Goal: Task Accomplishment & Management: Manage account settings

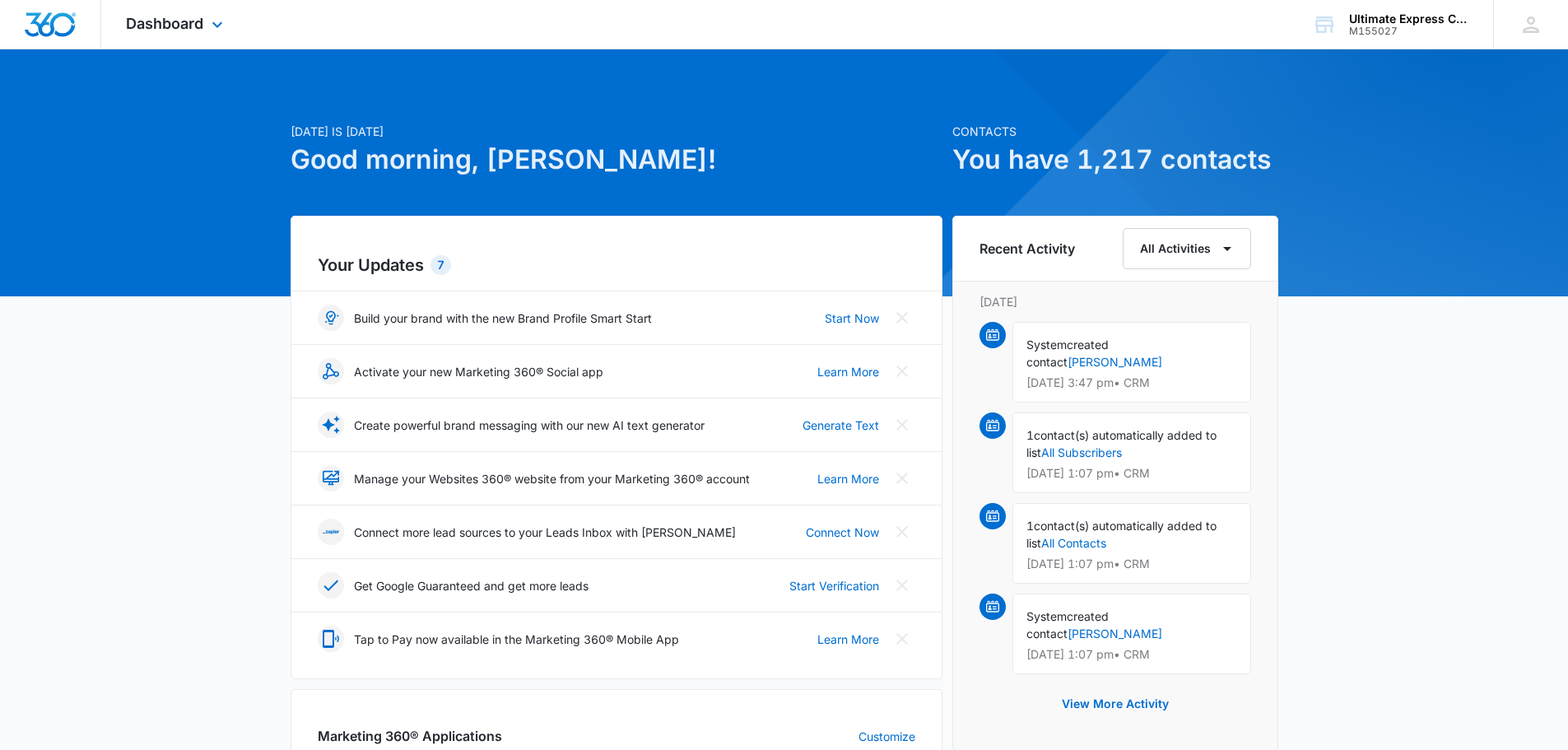
click at [206, 21] on div "Dashboard Apps Reputation Websites Forms CRM Email Social Payments POS Content …" at bounding box center [176, 24] width 150 height 49
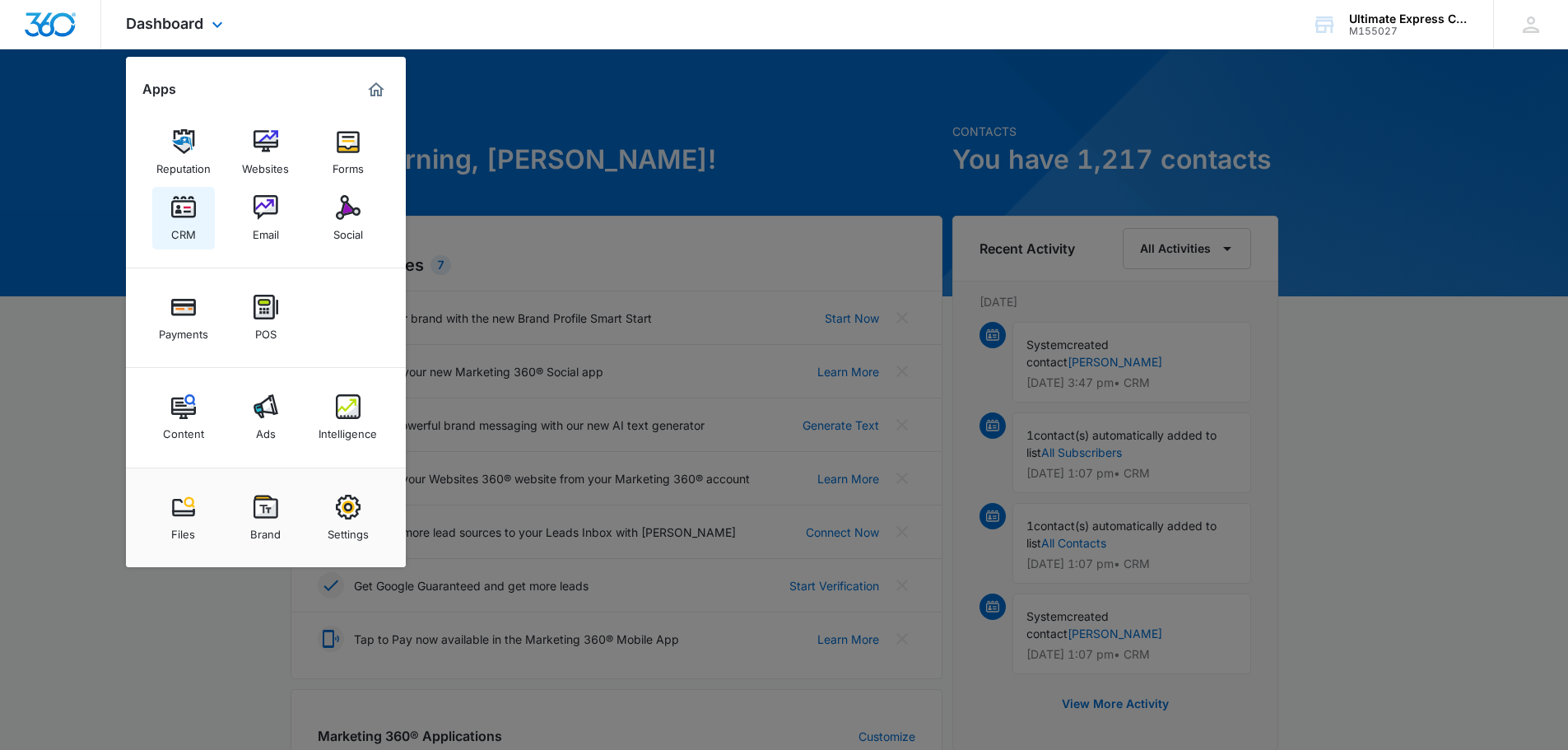
click at [202, 224] on link "CRM" at bounding box center [184, 218] width 63 height 63
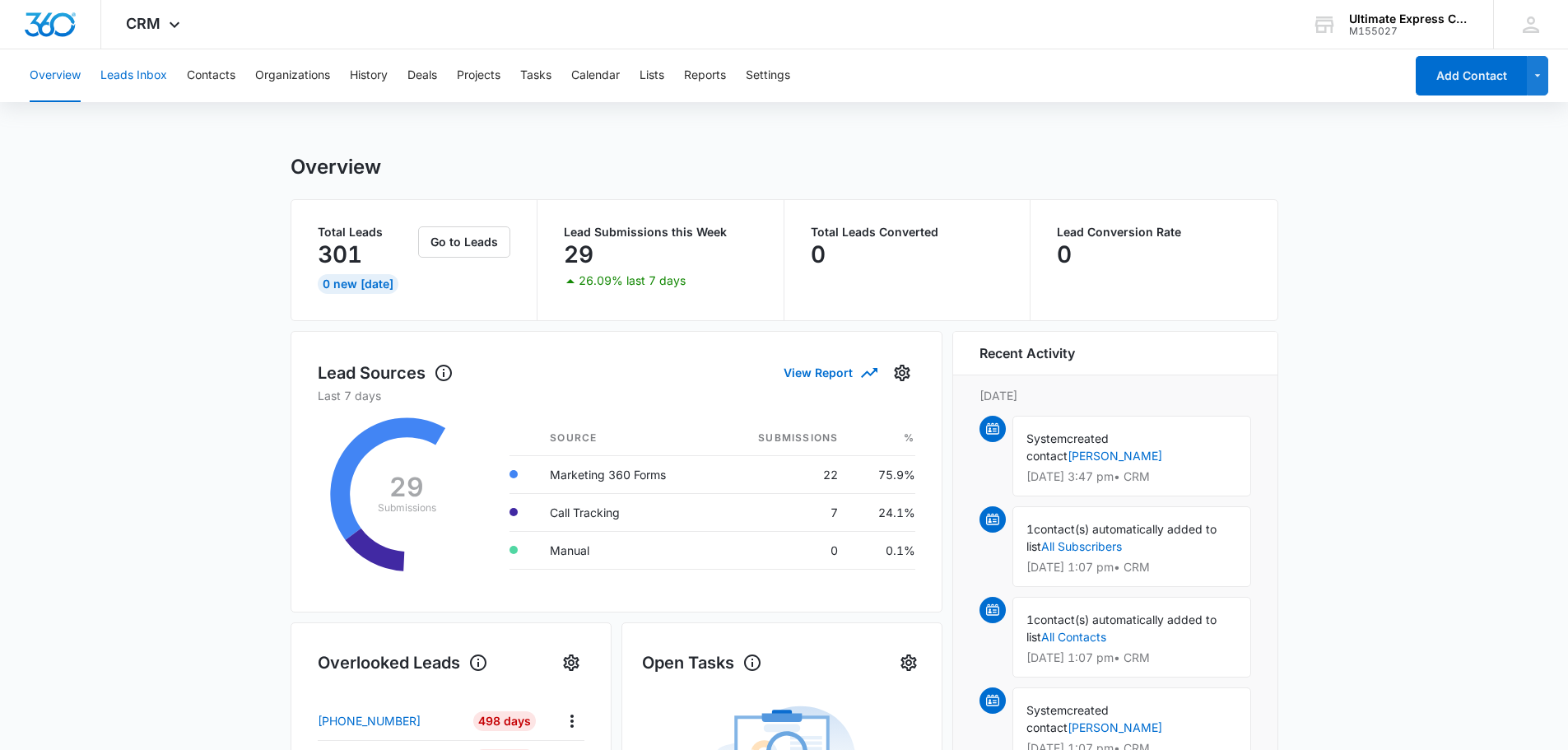
click at [145, 77] on button "Leads Inbox" at bounding box center [134, 76] width 66 height 53
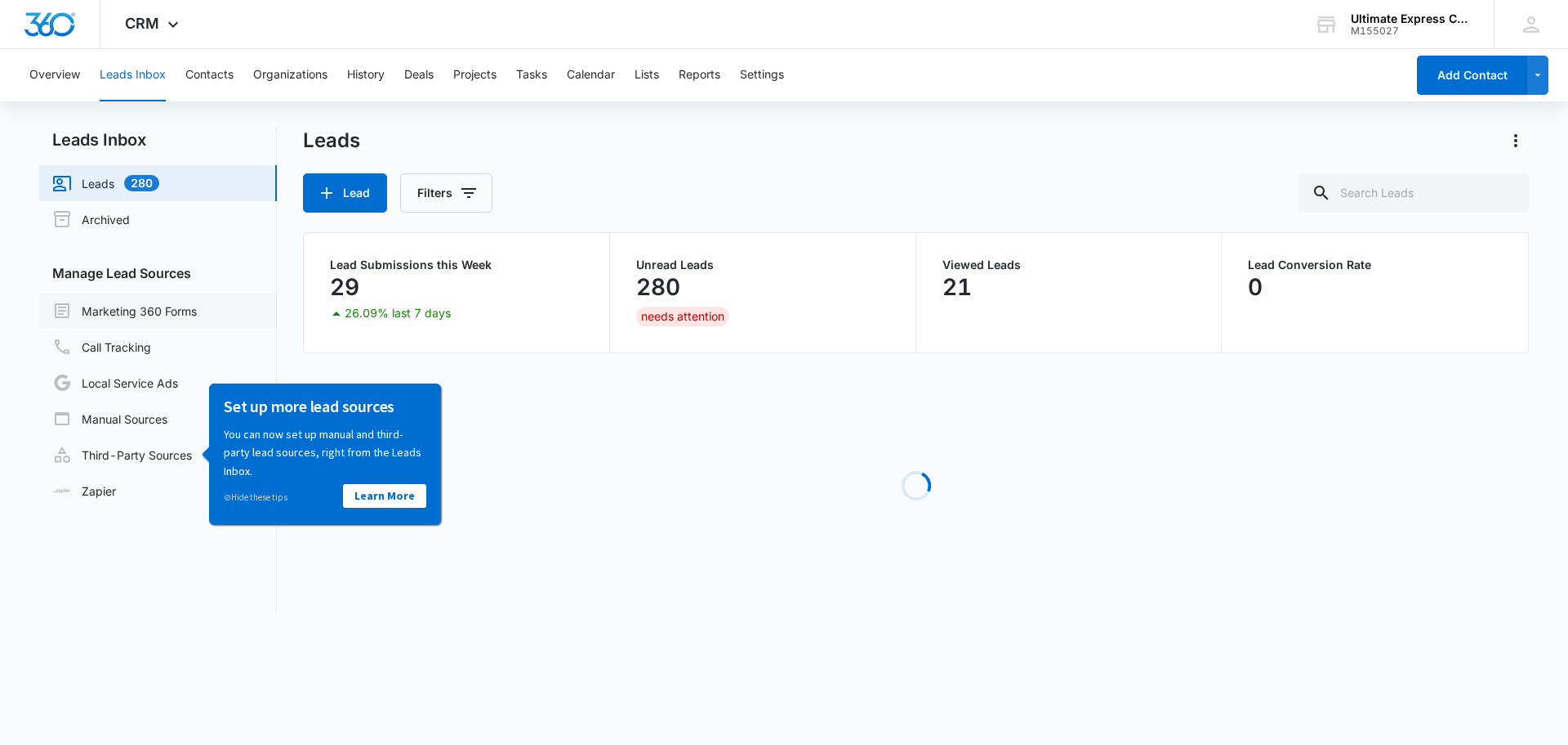
click at [125, 311] on link "Marketing 360 Forms" at bounding box center [125, 310] width 145 height 19
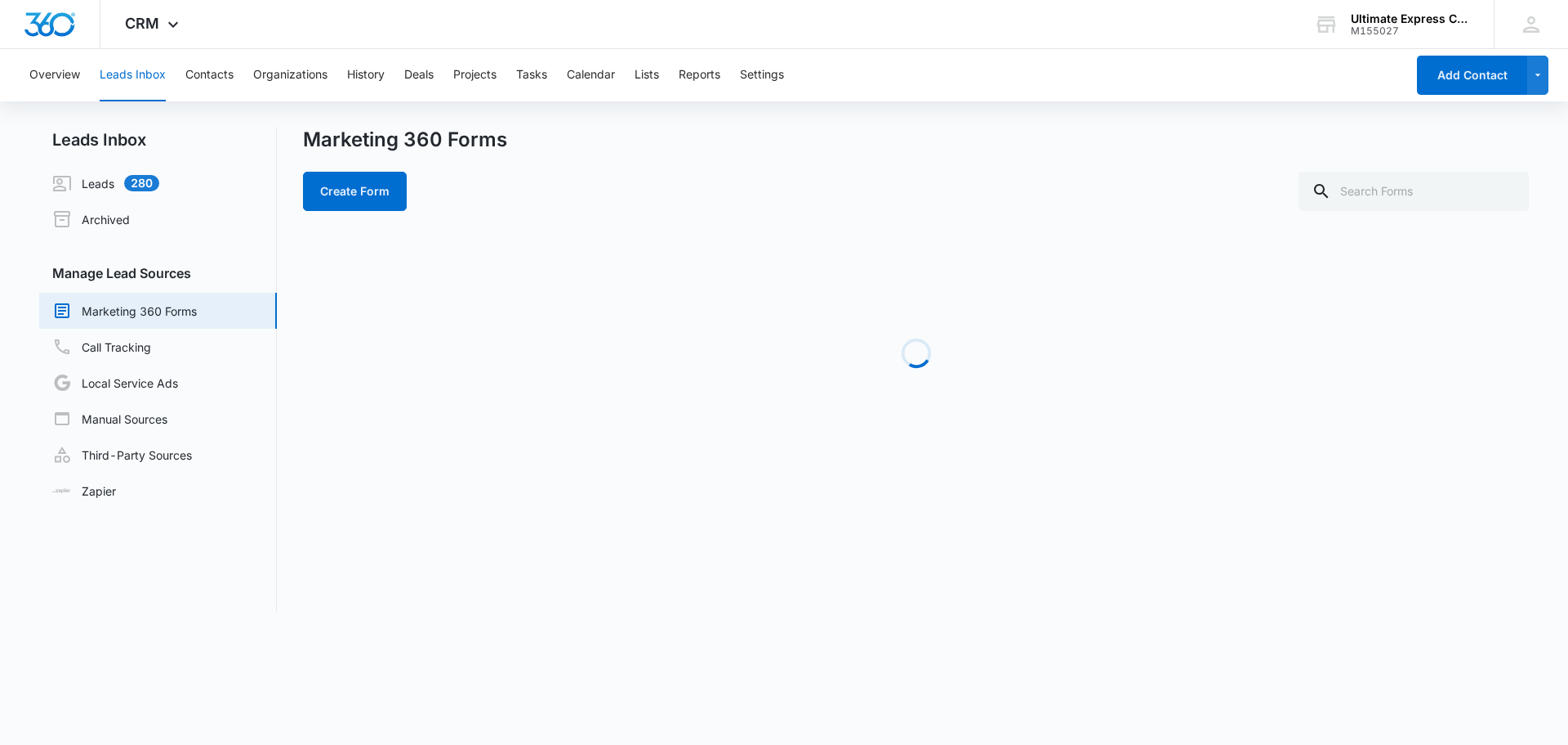
click at [253, 594] on nav "Leads Inbox Leads 280 Archived Manage Lead Sources Marketing 360 Forms Call Tra…" at bounding box center [158, 369] width 238 height 484
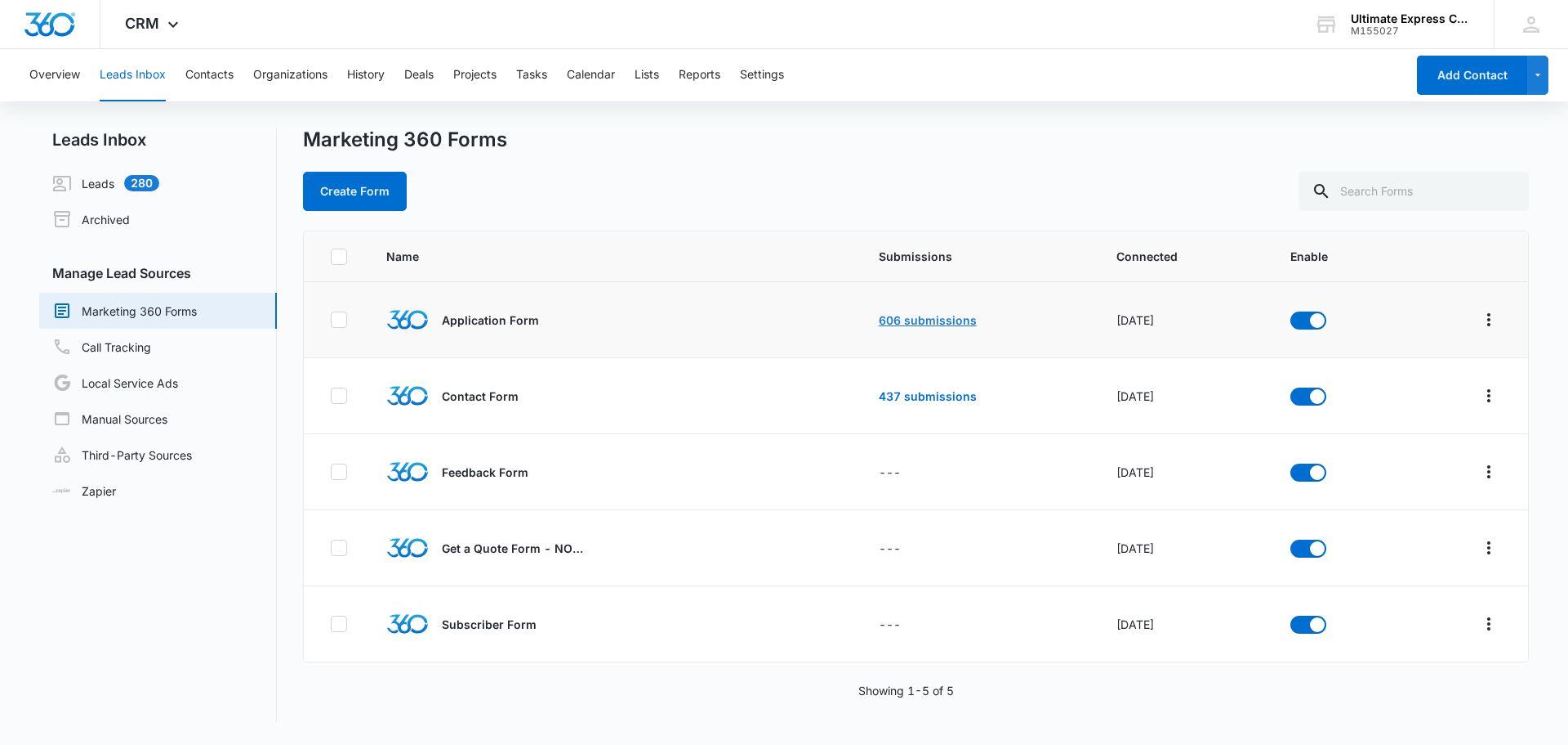
click at [916, 321] on link "606 submissions" at bounding box center [928, 320] width 98 height 14
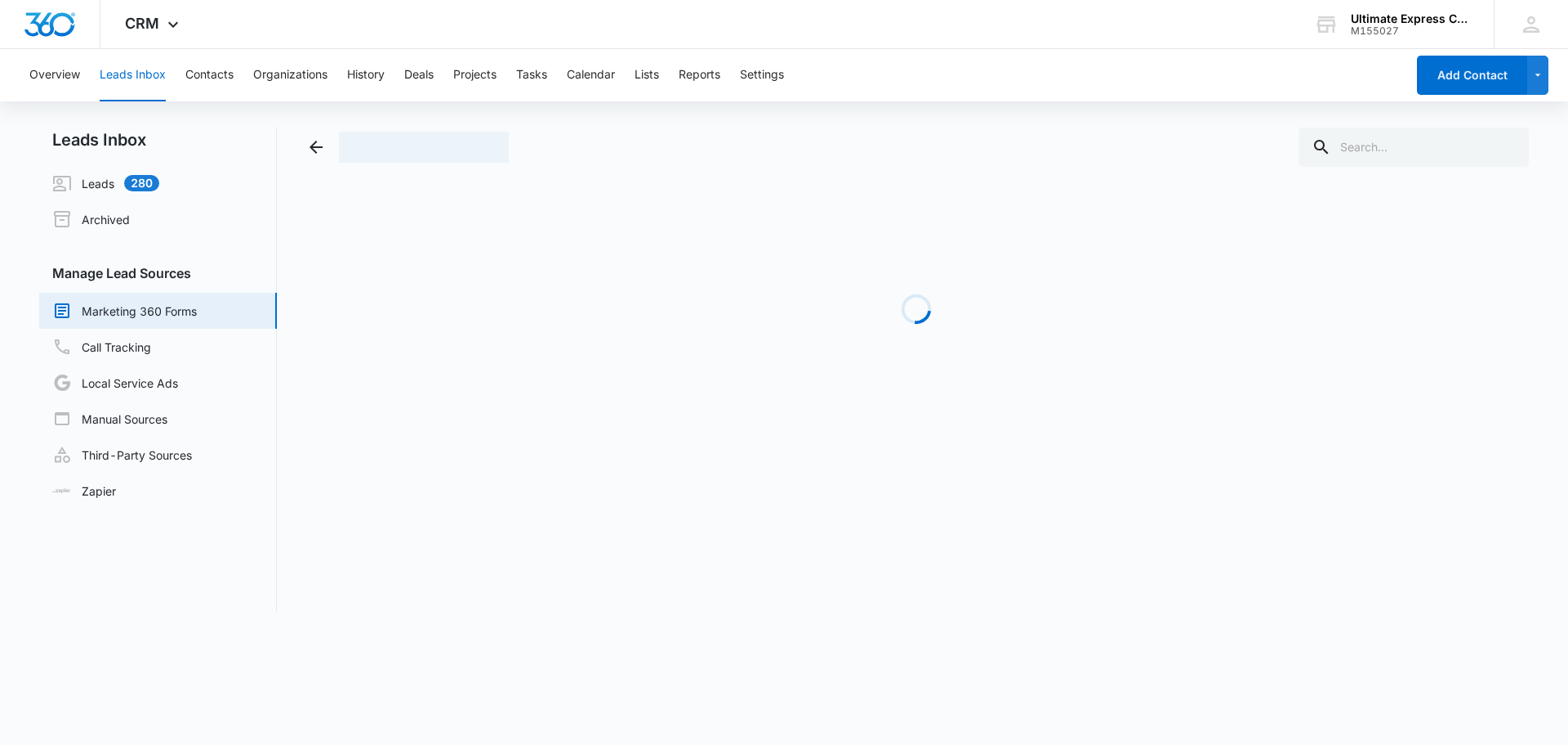
click at [896, 66] on div "Overview Leads Inbox Contacts Organizations History Deals Projects Tasks Calend…" at bounding box center [713, 75] width 1387 height 52
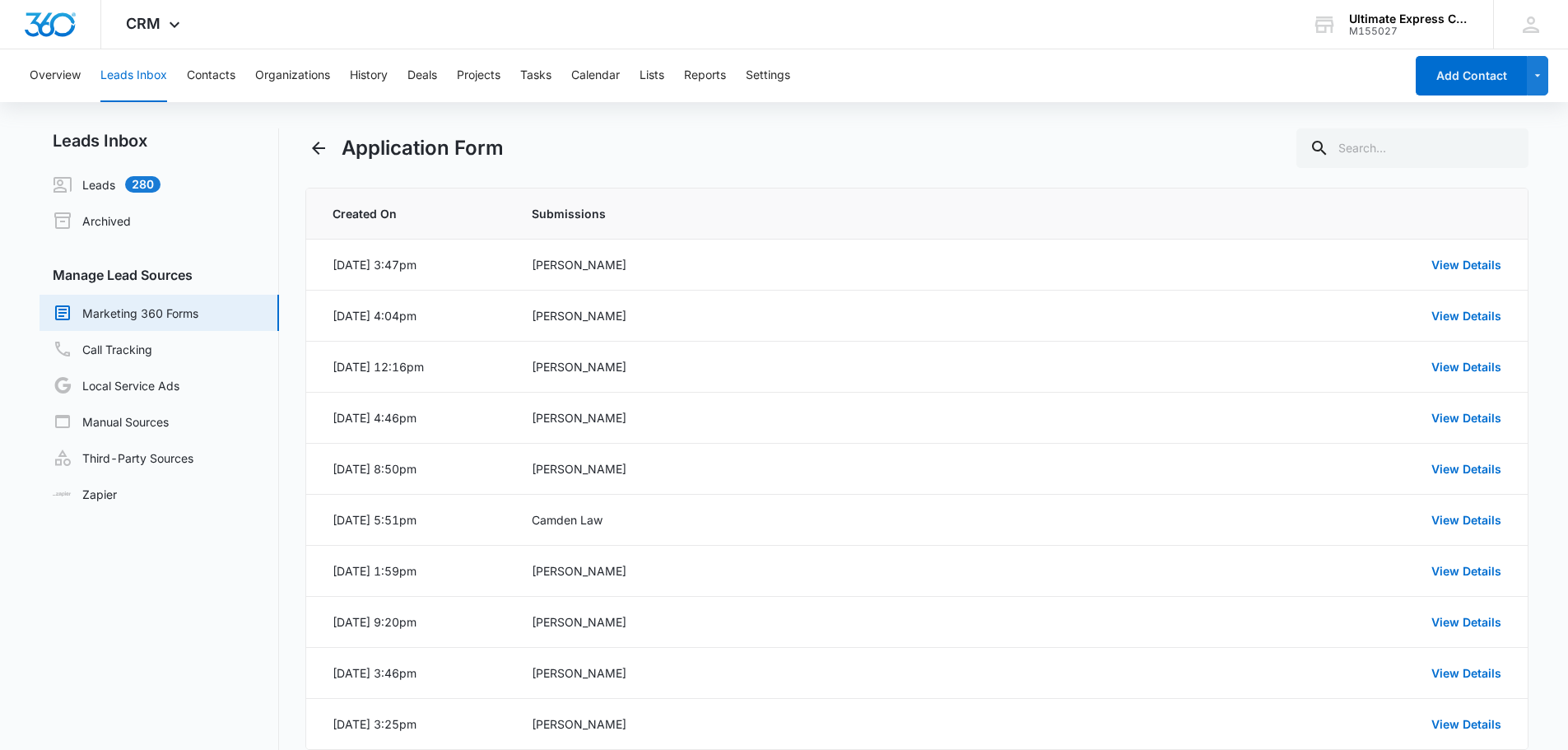
click at [1000, 147] on div "Application Form" at bounding box center [917, 148] width 1224 height 40
click at [1444, 263] on link "View Details" at bounding box center [1466, 264] width 70 height 14
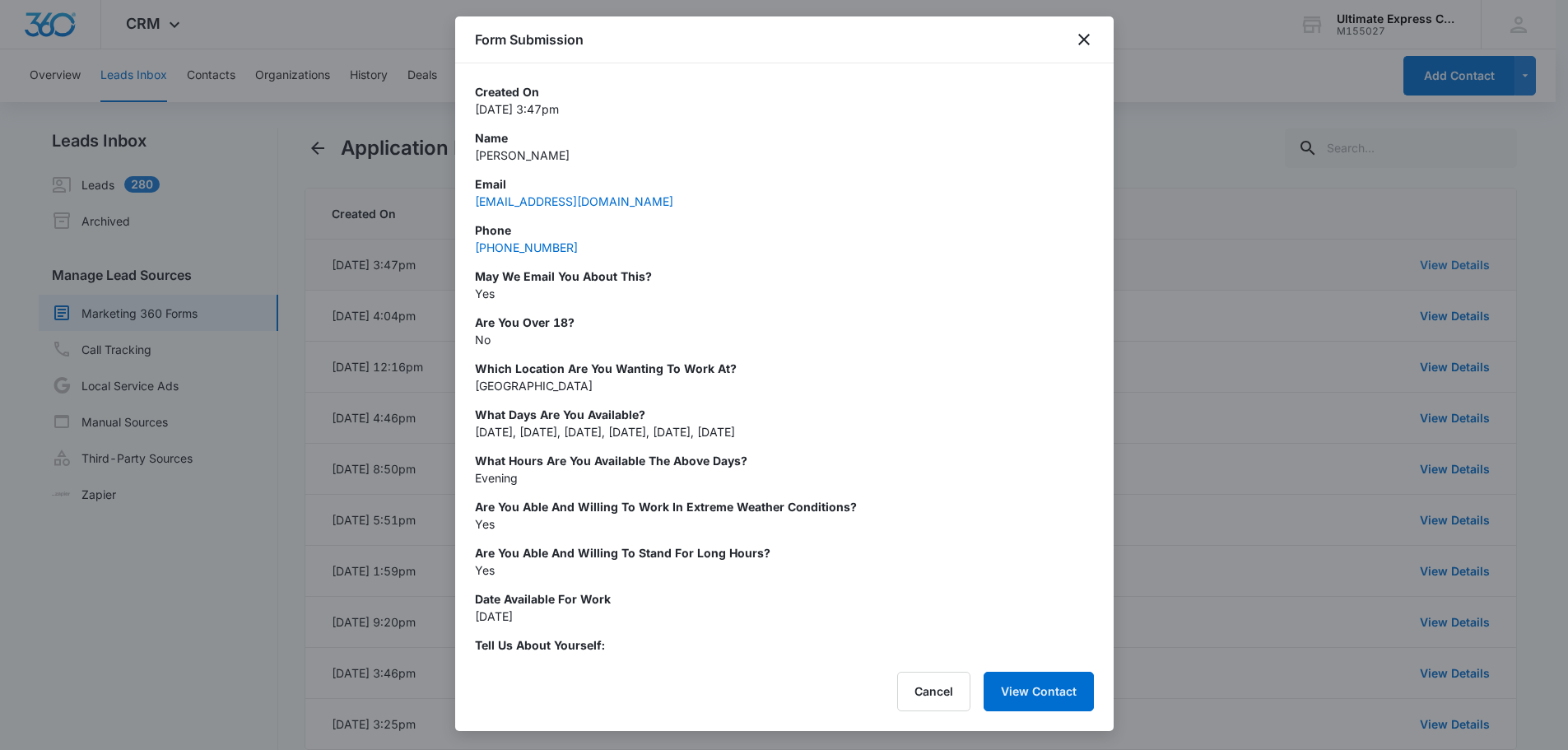
click at [1444, 263] on div at bounding box center [784, 375] width 1568 height 750
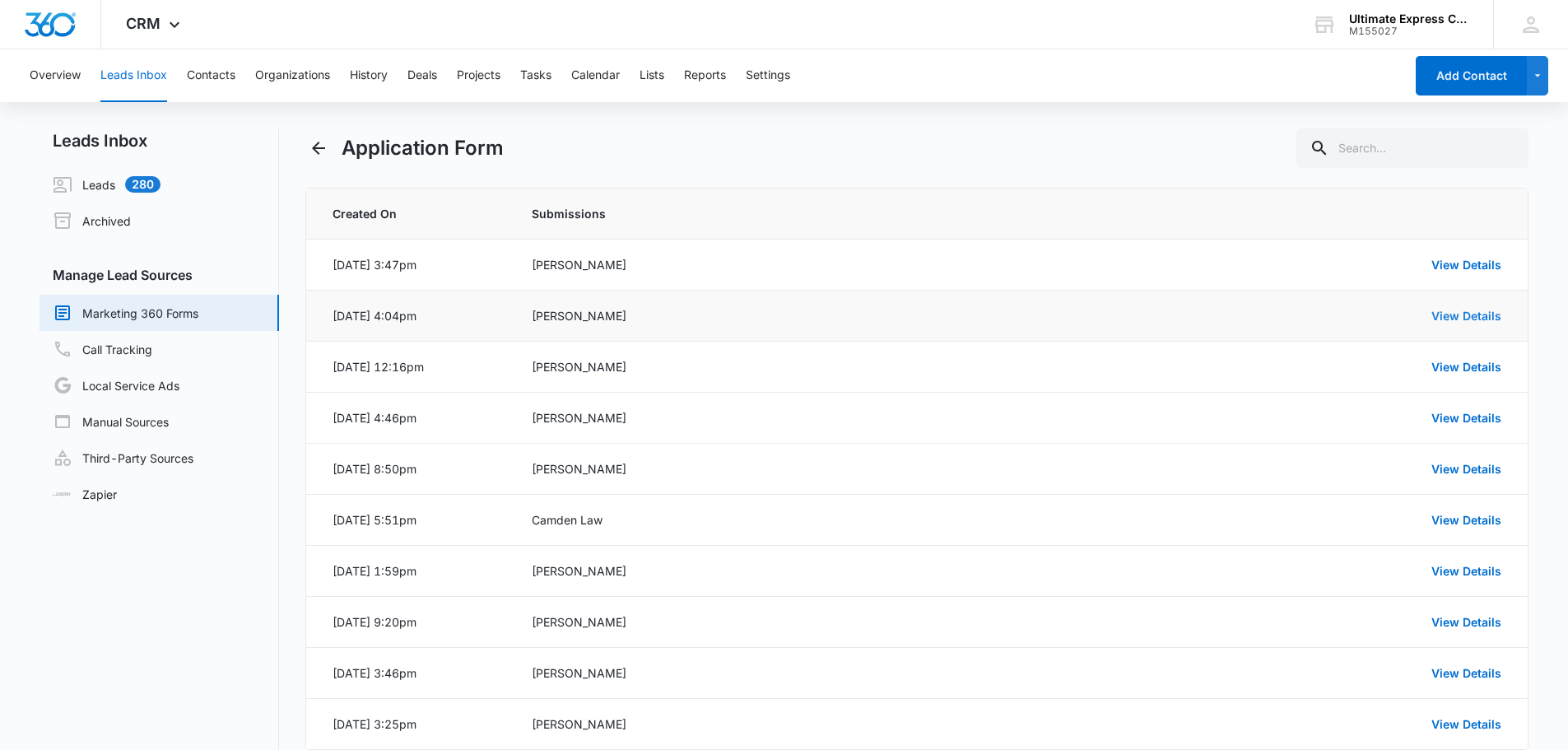
click at [1449, 315] on link "View Details" at bounding box center [1466, 315] width 70 height 14
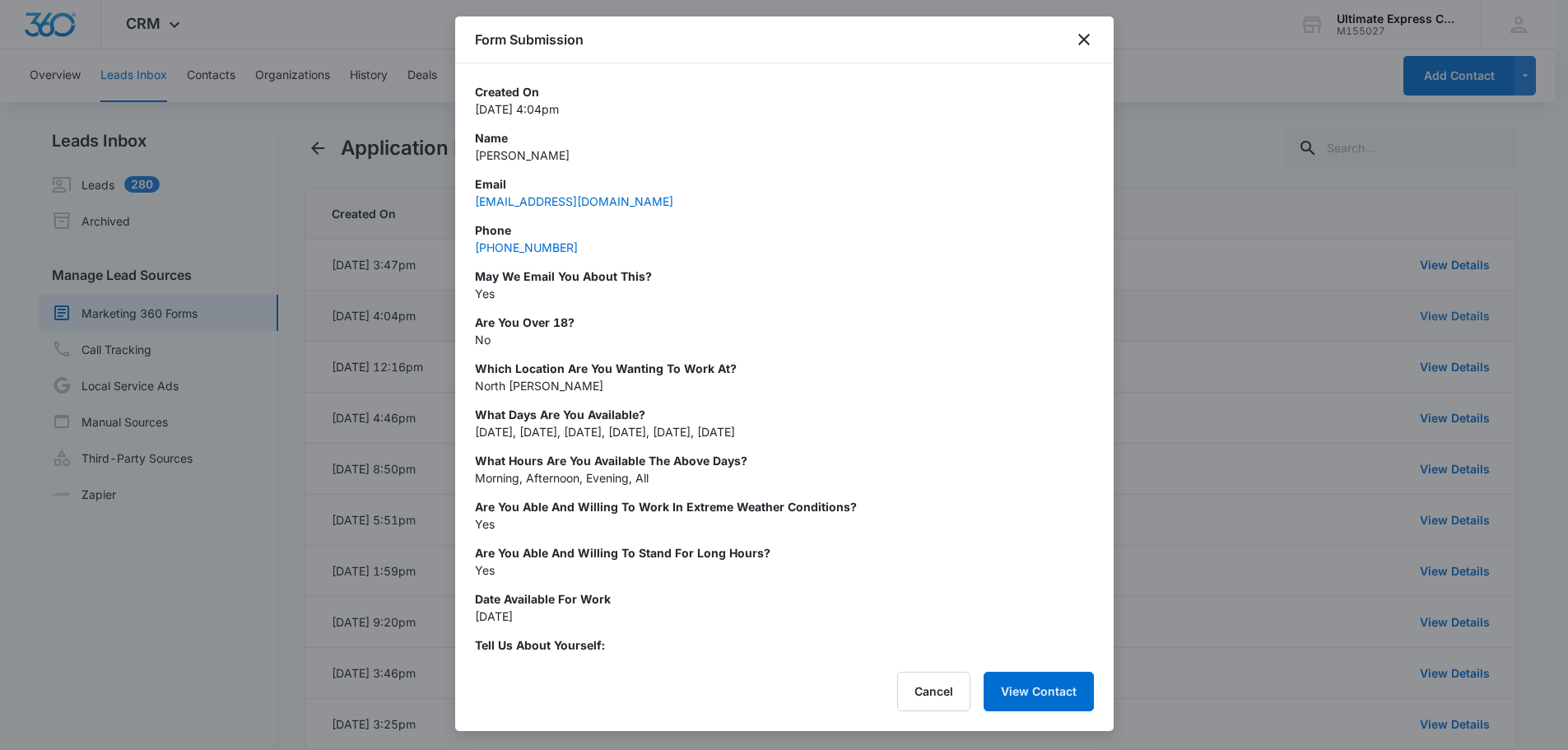
click at [1449, 315] on div at bounding box center [784, 375] width 1568 height 750
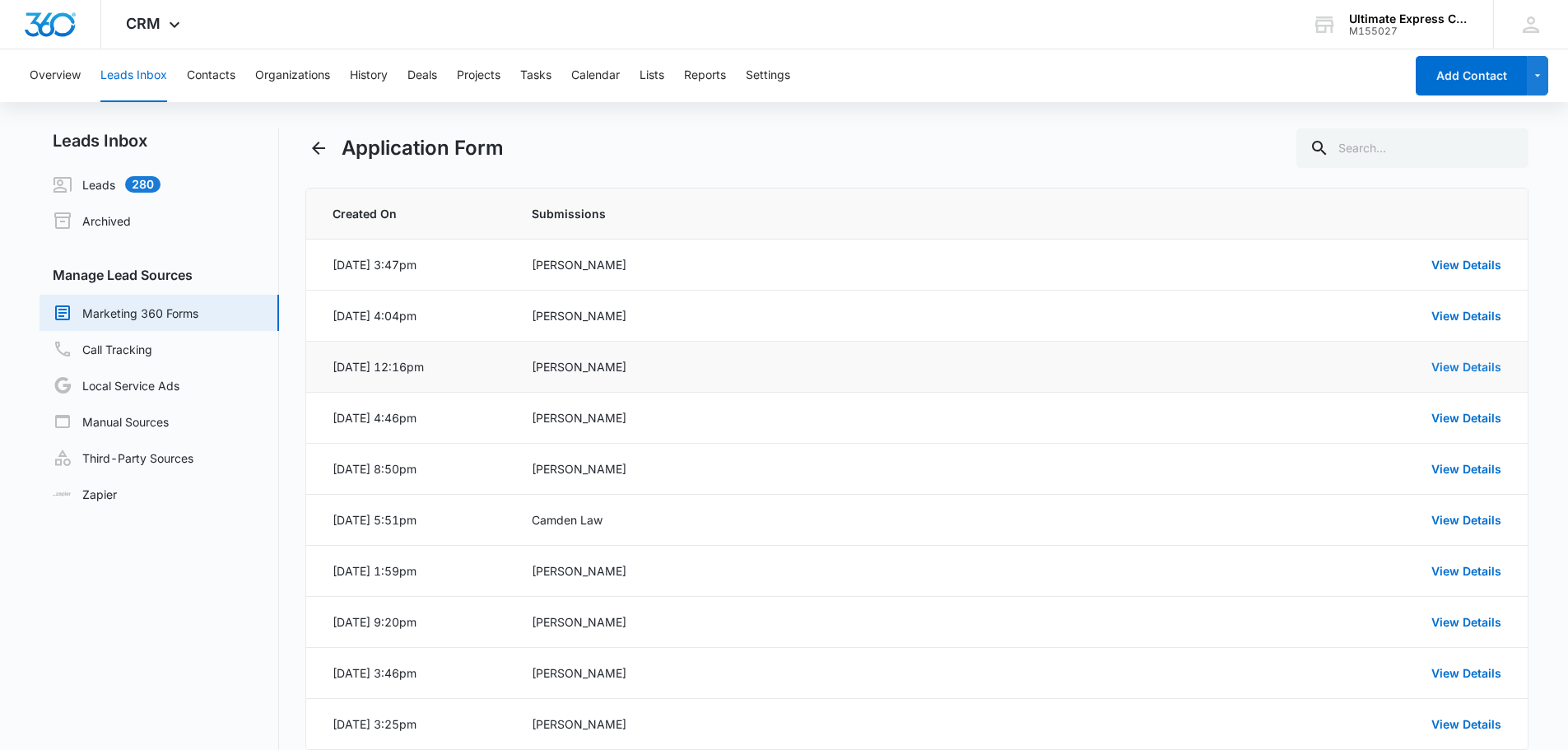
click at [1457, 362] on link "View Details" at bounding box center [1466, 366] width 70 height 14
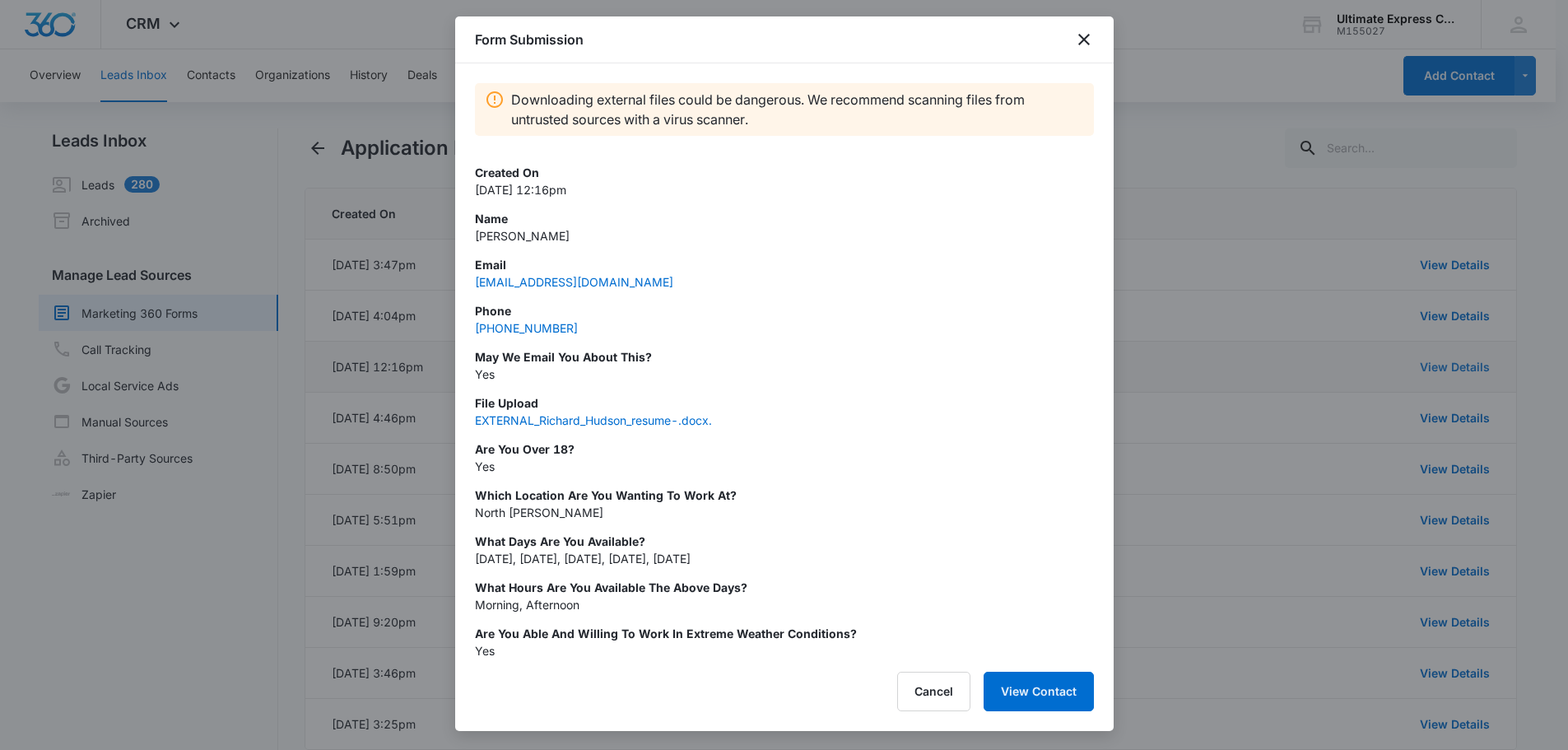
click at [1457, 362] on div at bounding box center [784, 375] width 1568 height 750
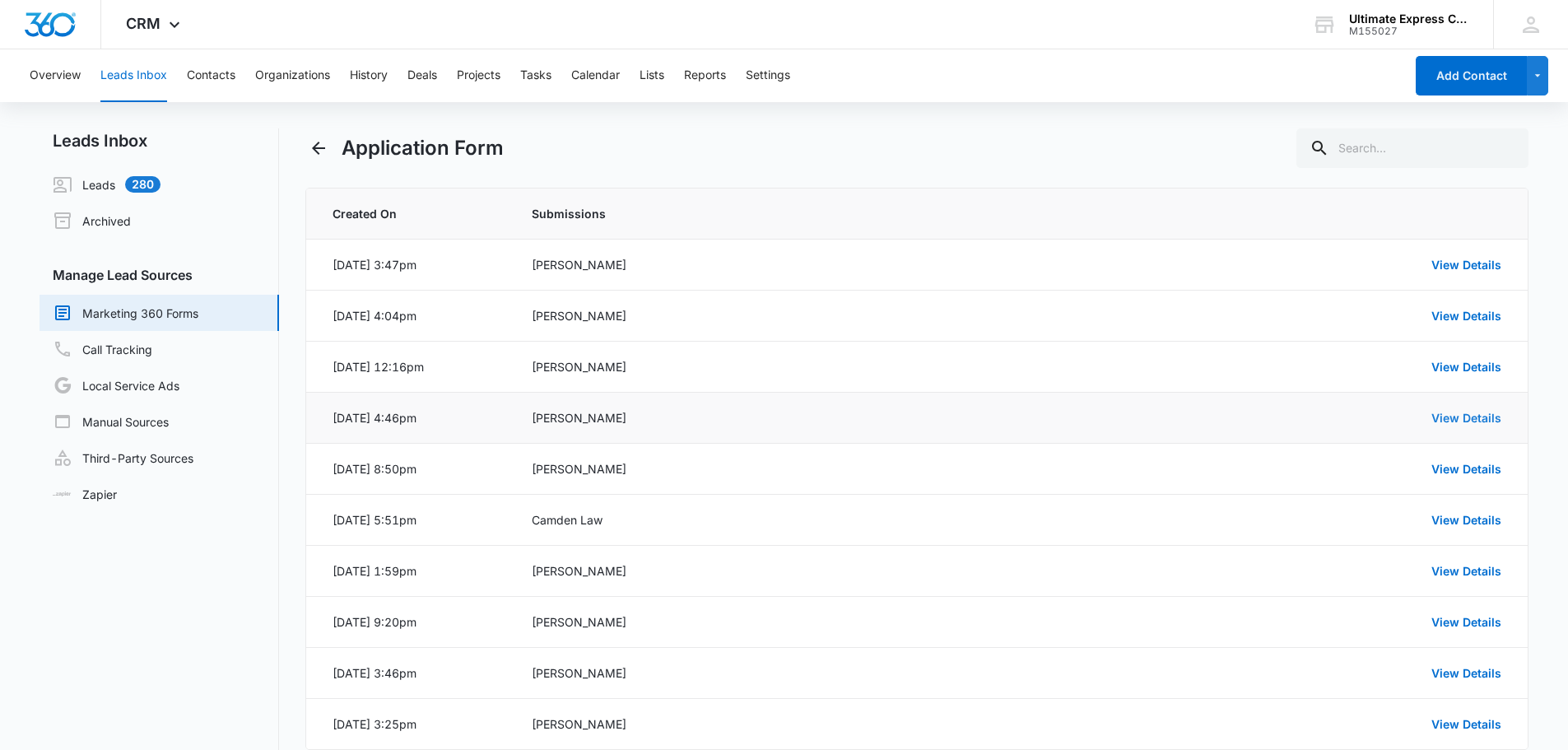
click at [1456, 412] on link "View Details" at bounding box center [1466, 417] width 70 height 14
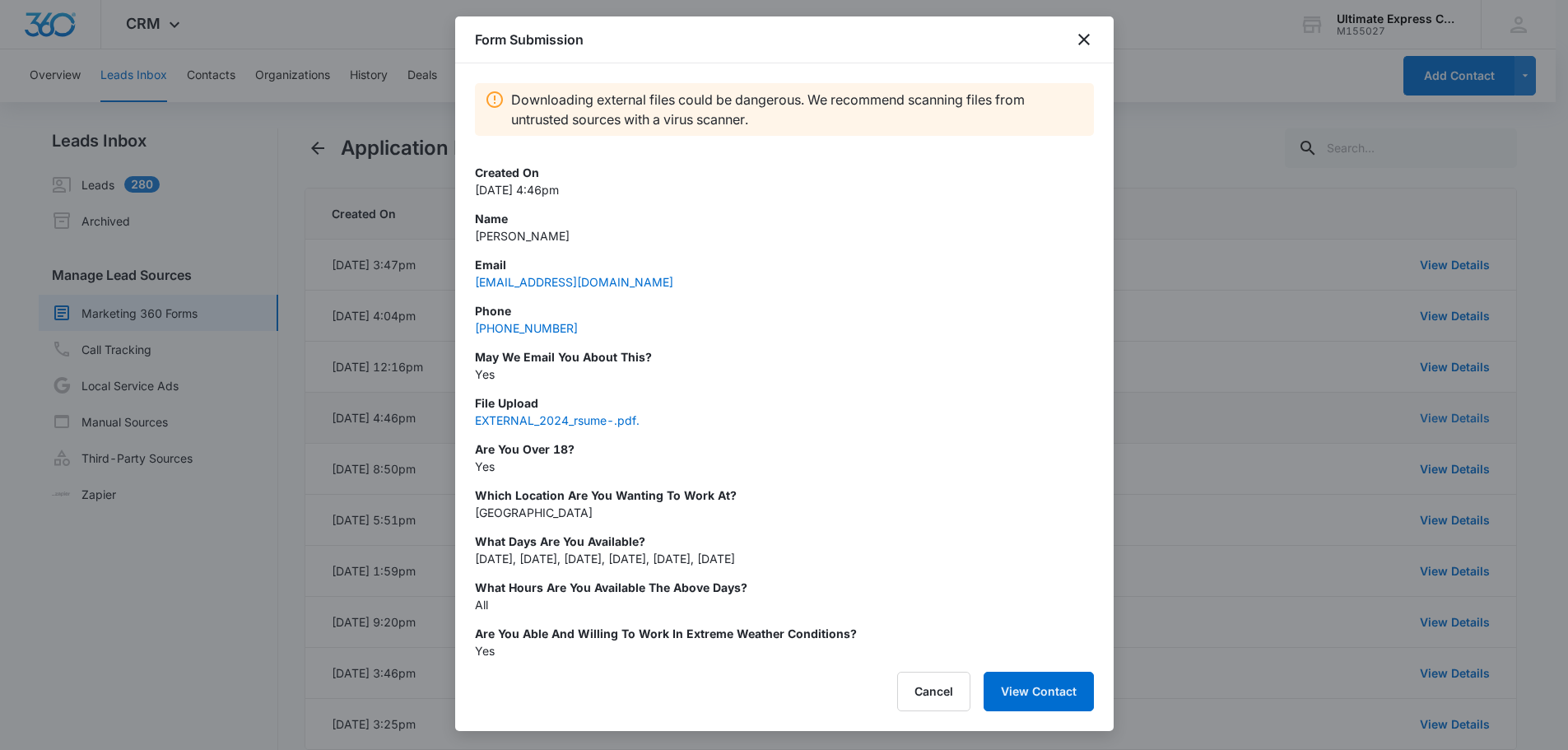
click at [1456, 412] on div at bounding box center [784, 375] width 1568 height 750
